Goal: Find specific page/section: Find specific page/section

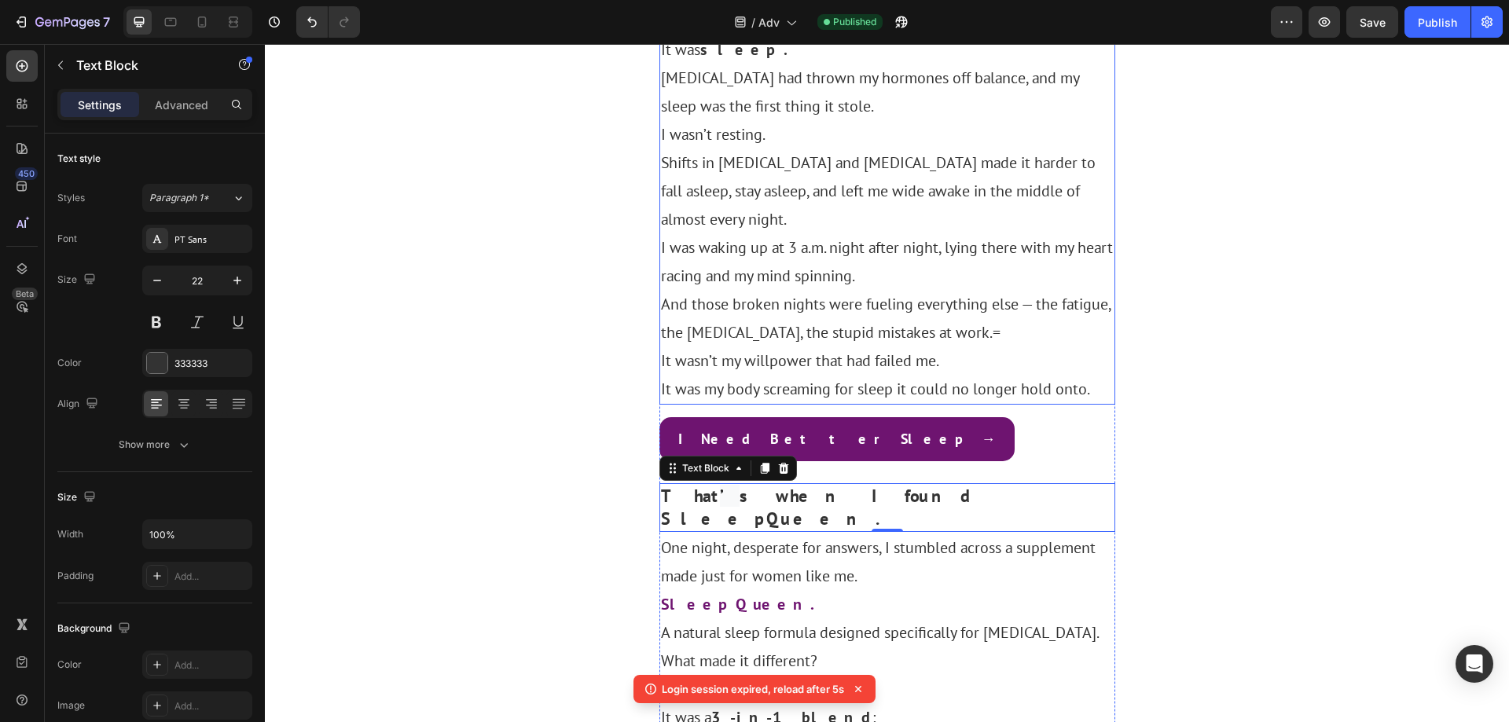
scroll to position [1717, 0]
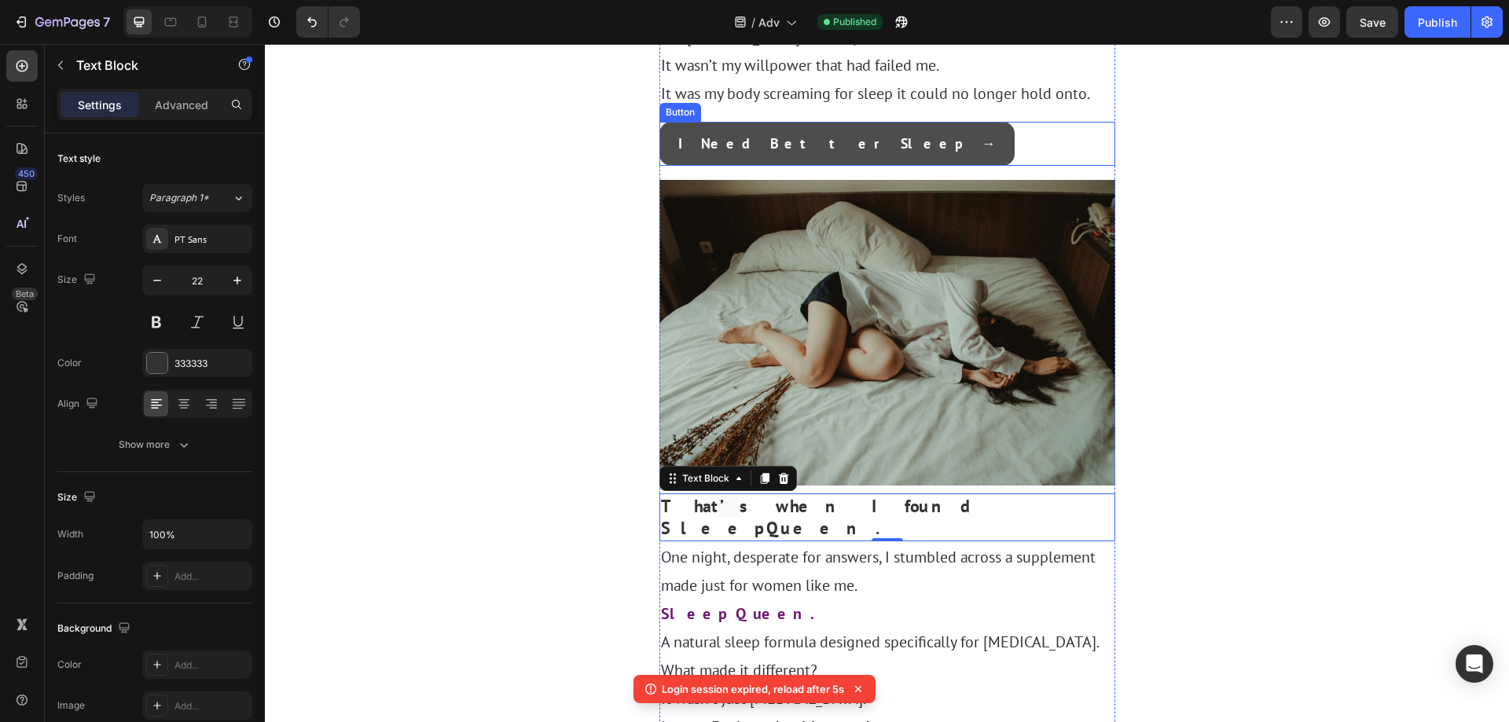
click at [800, 166] on button "I Need Better Sleep →" at bounding box center [837, 144] width 355 height 44
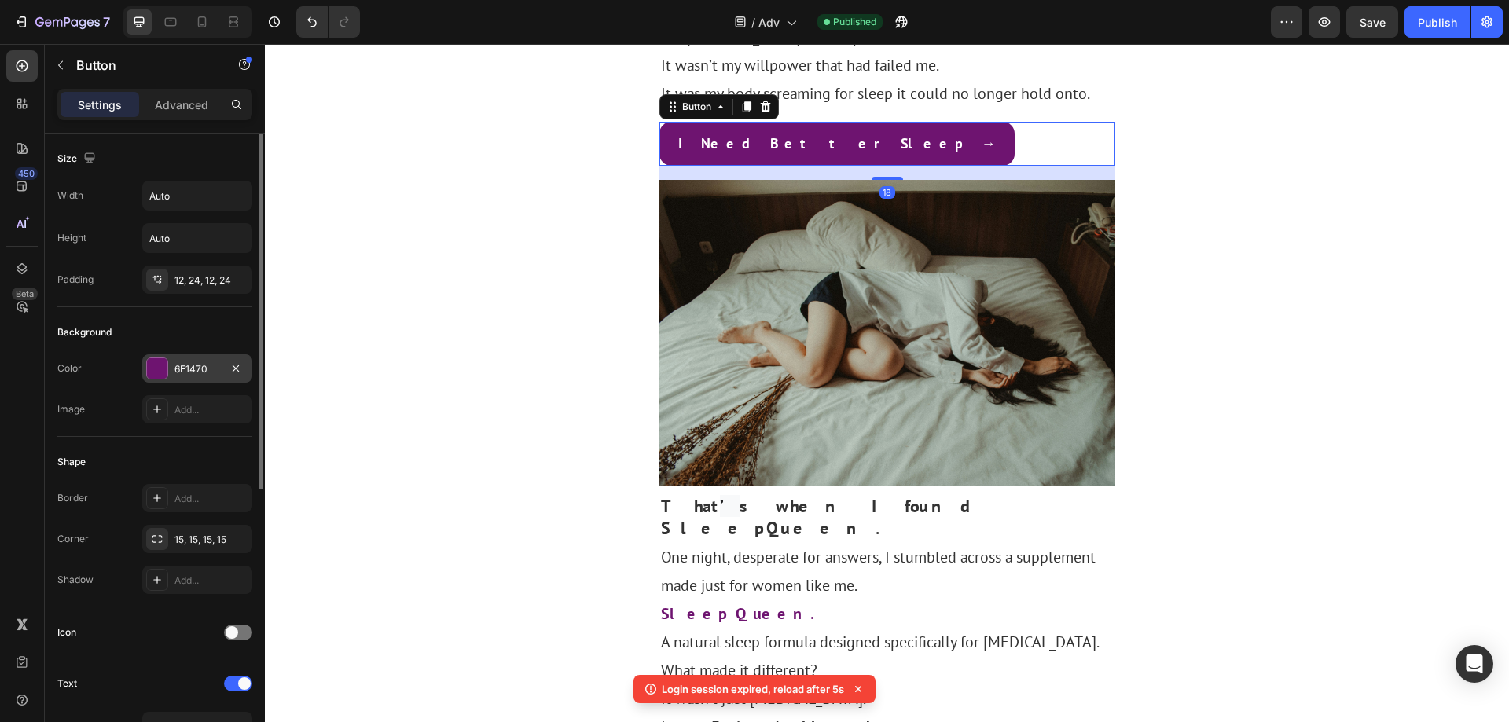
click at [208, 366] on div "6E1470" at bounding box center [198, 369] width 46 height 14
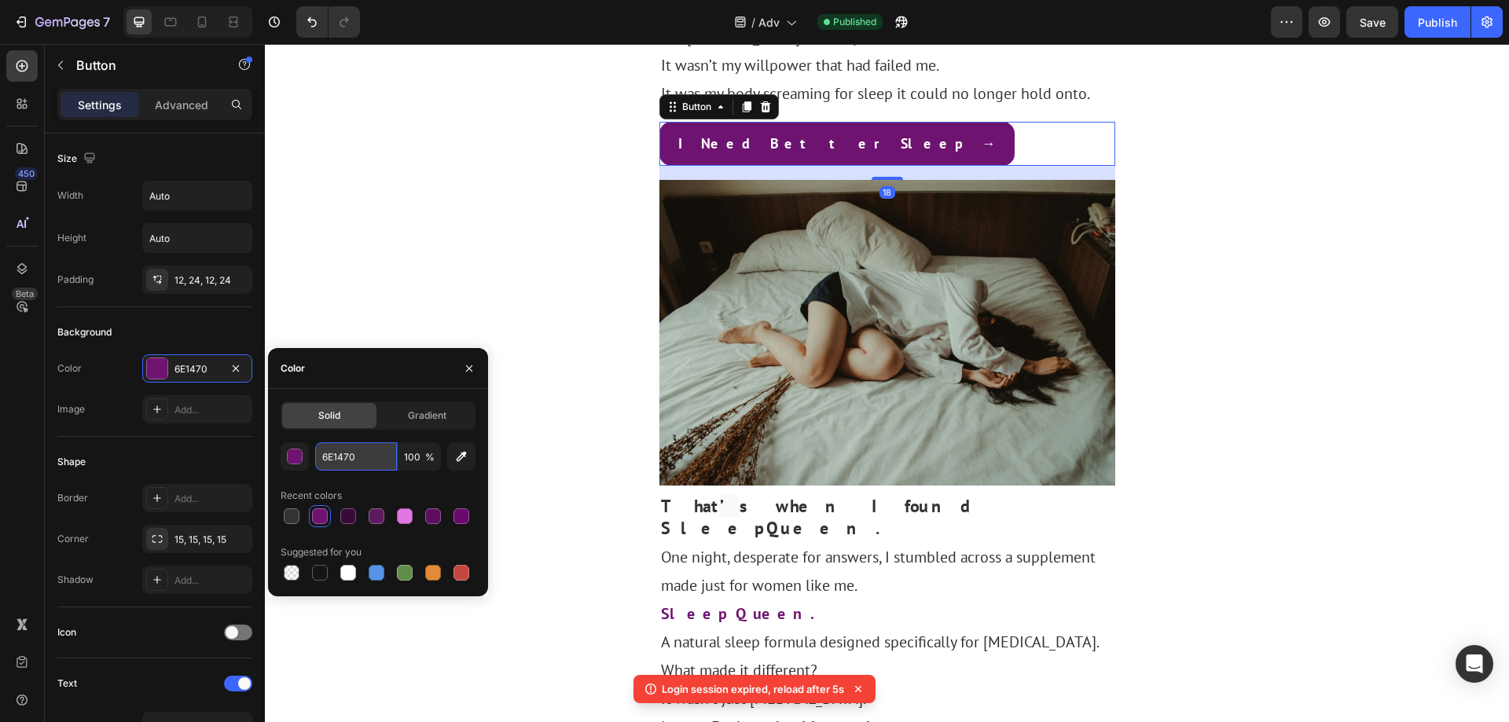
click at [355, 456] on input "6E1470" at bounding box center [356, 457] width 82 height 28
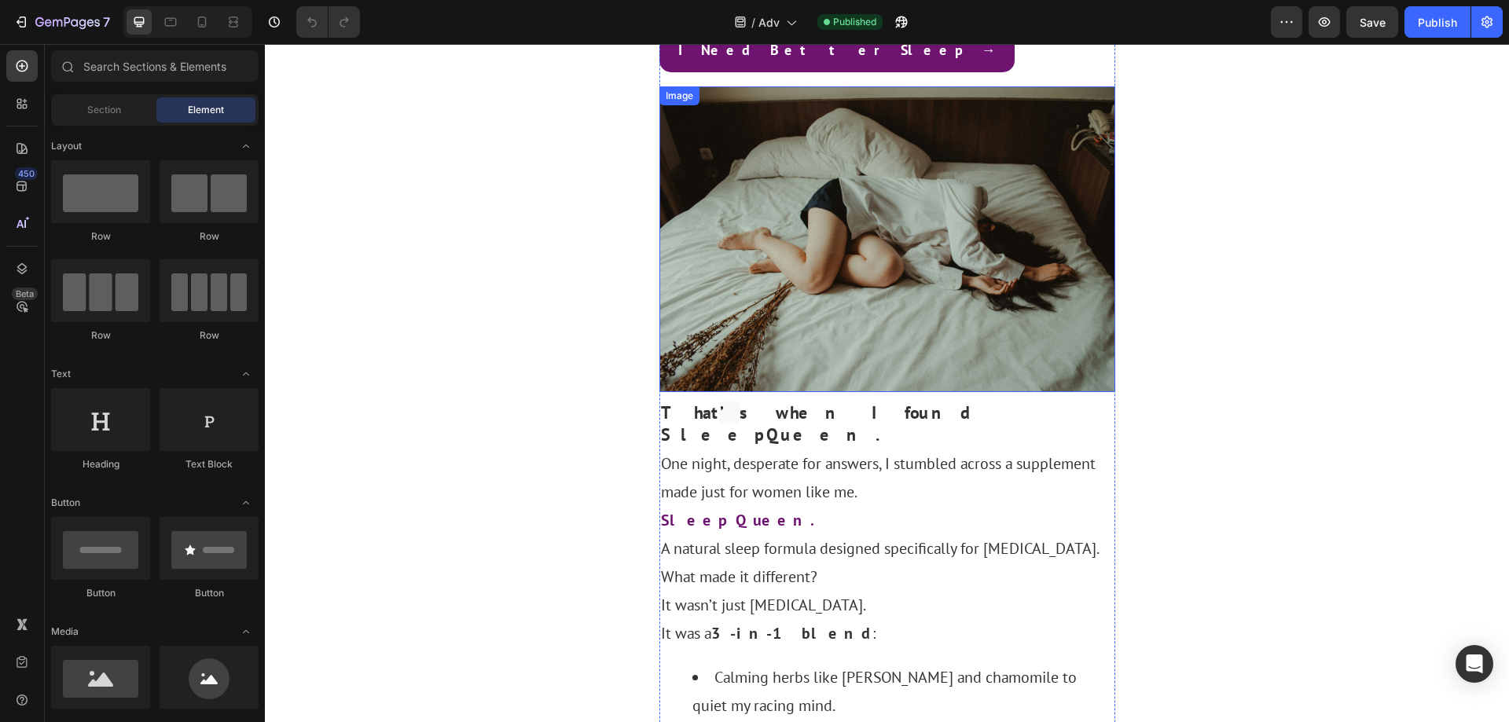
scroll to position [1808, 0]
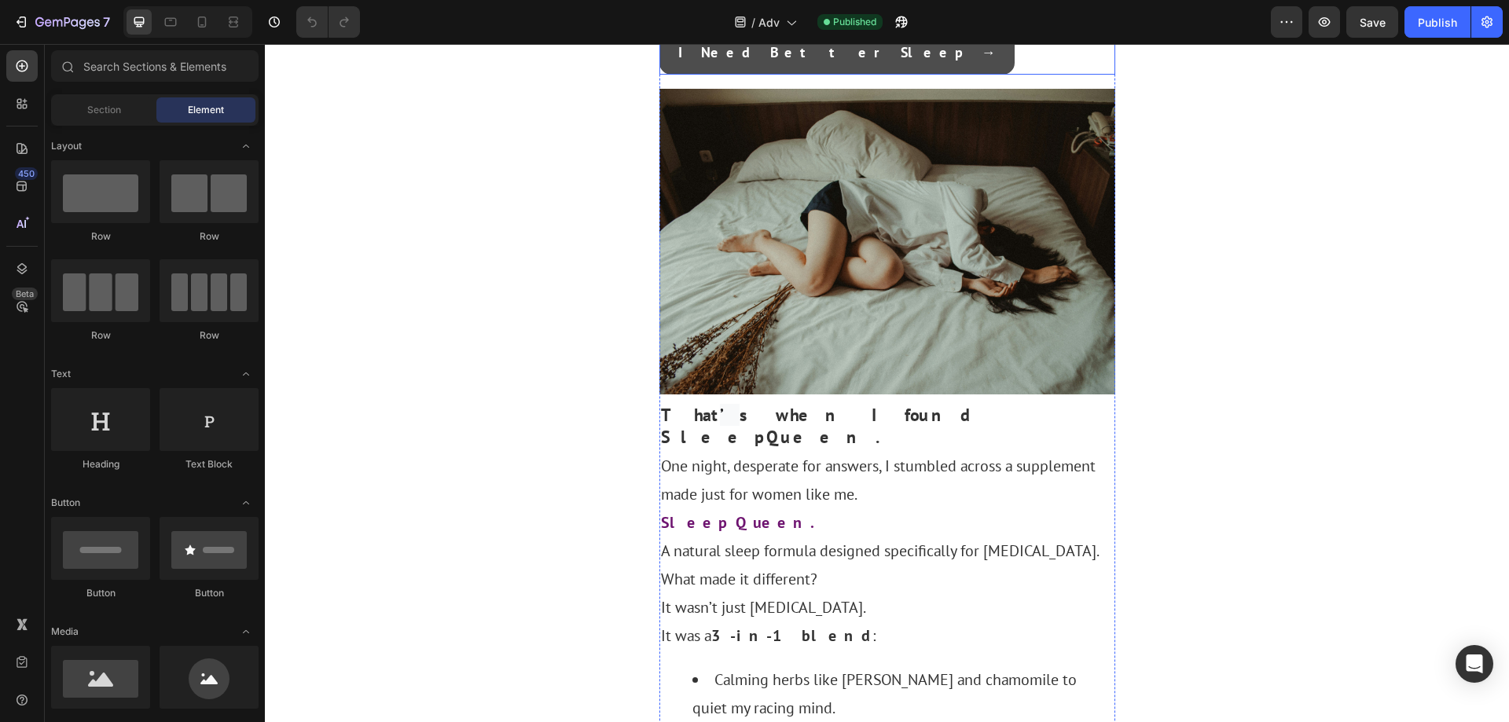
drag, startPoint x: 815, startPoint y: 227, endPoint x: 750, endPoint y: 229, distance: 65.3
click at [815, 75] on button "I Need Better Sleep →" at bounding box center [837, 53] width 355 height 44
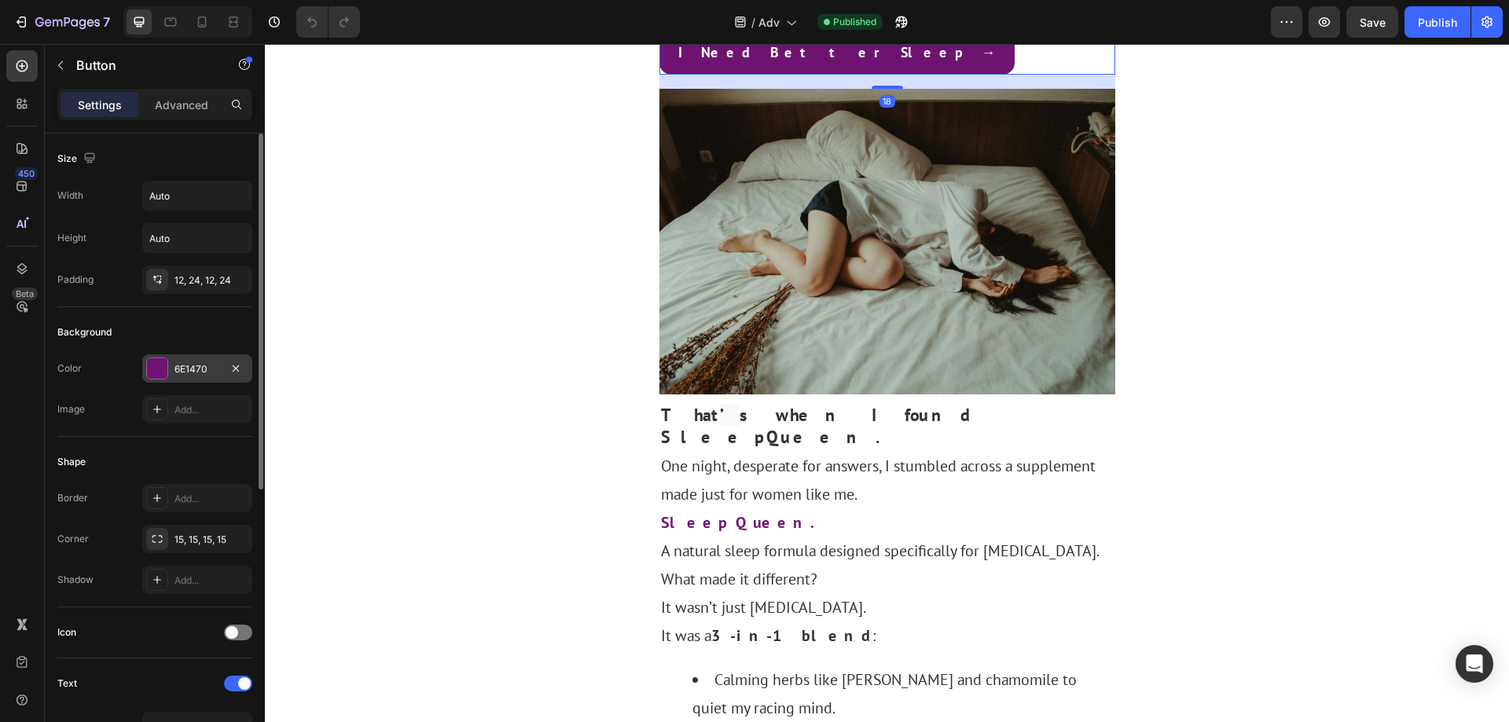
click at [207, 377] on div "6E1470" at bounding box center [197, 369] width 110 height 28
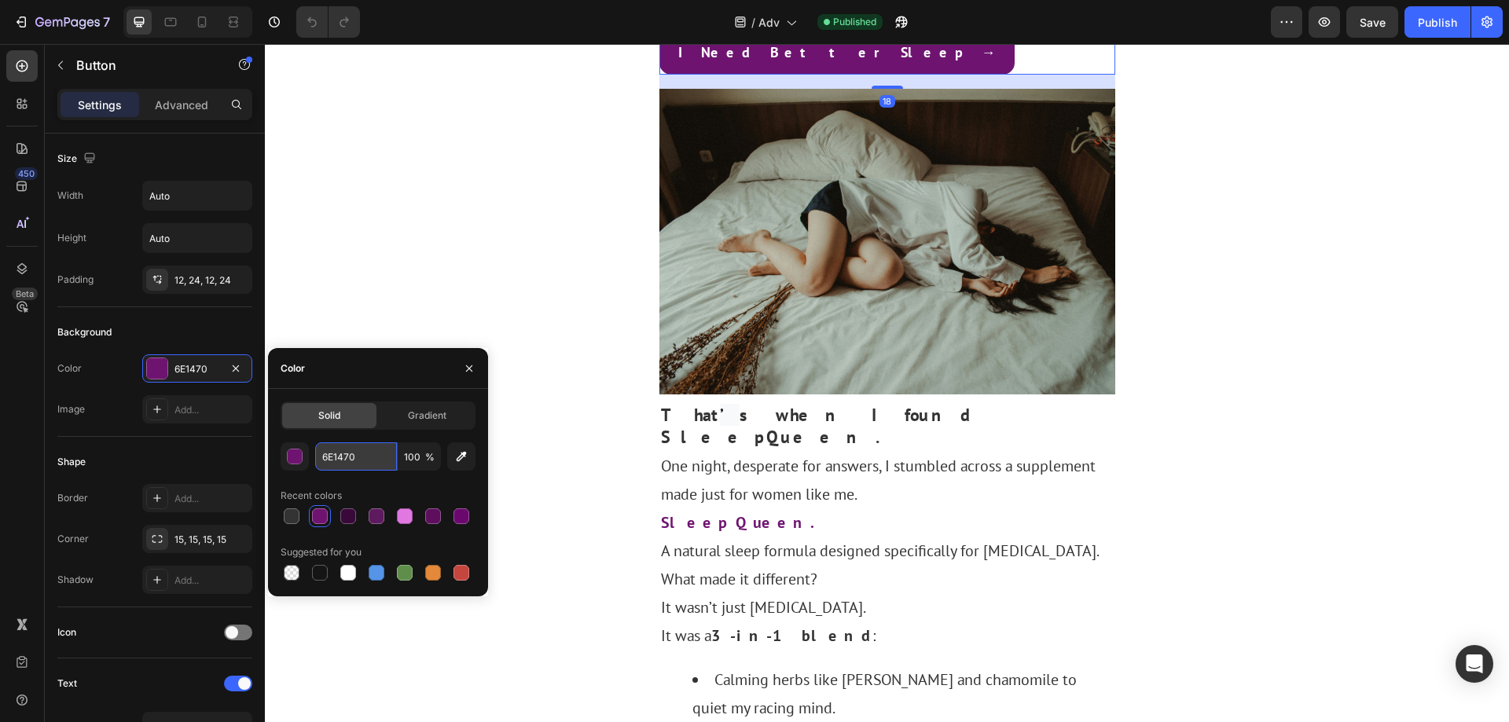
click at [347, 455] on input "6E1470" at bounding box center [356, 457] width 82 height 28
click at [1334, 244] on div ""Feel Like Yourself Again" Heading Row I Thought [MEDICAL_DATA] Was Ending My C…" at bounding box center [887, 271] width 1244 height 4006
